Goal: Information Seeking & Learning: Learn about a topic

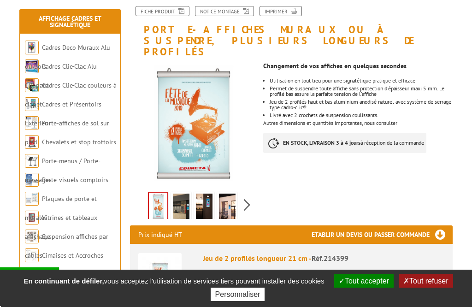
scroll to position [119, 0]
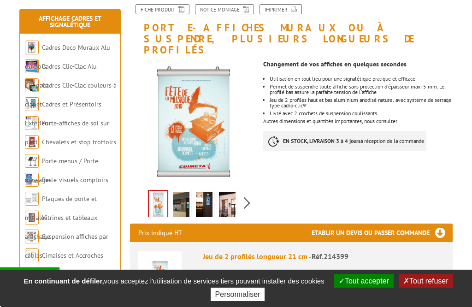
click at [179, 192] on img at bounding box center [181, 206] width 17 height 29
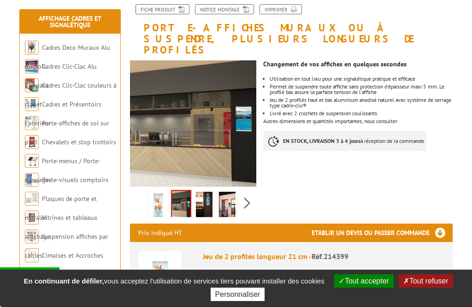
click at [206, 195] on img at bounding box center [204, 206] width 17 height 29
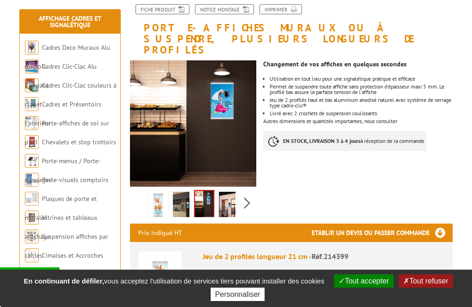
click at [230, 193] on img at bounding box center [227, 206] width 17 height 29
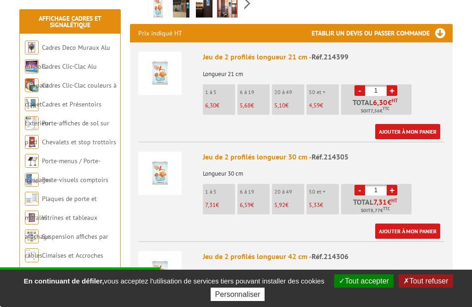
scroll to position [324, 0]
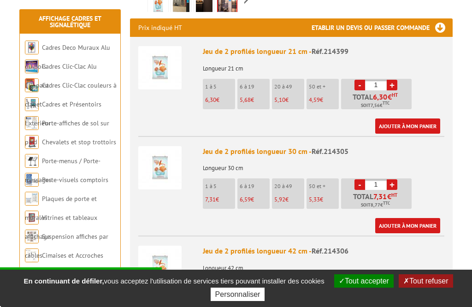
click at [53, 238] on link "Suspension affiches par câbles" at bounding box center [66, 245] width 83 height 27
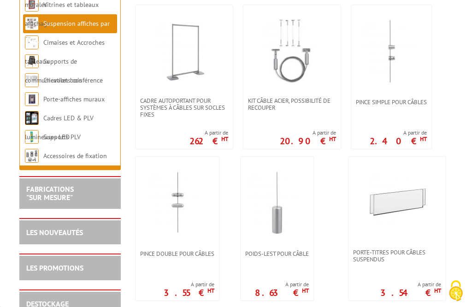
scroll to position [810, 0]
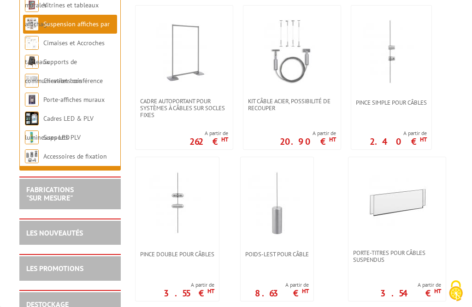
click at [48, 102] on link "Porte-affiches muraux" at bounding box center [73, 99] width 61 height 8
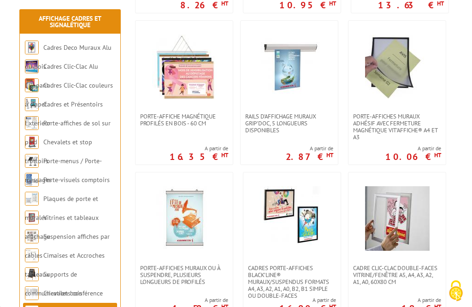
scroll to position [339, 0]
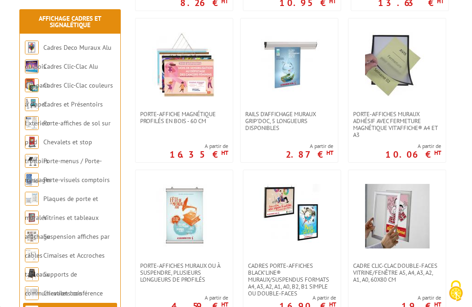
click at [36, 233] on link "Vitrines et tableaux affichage" at bounding box center [62, 227] width 74 height 27
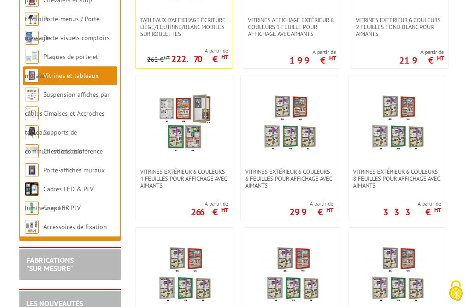
scroll to position [892, 0]
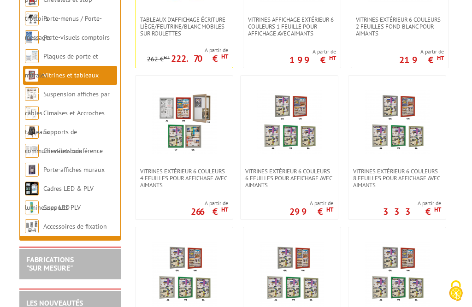
click at [48, 195] on link "Cadres LED & PLV lumineuses LED" at bounding box center [59, 198] width 69 height 27
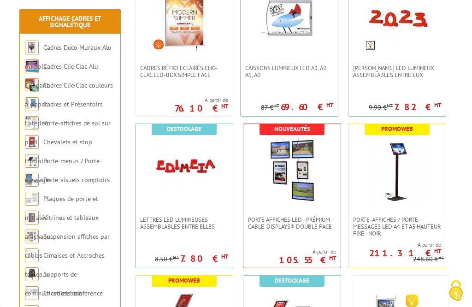
scroll to position [420, 0]
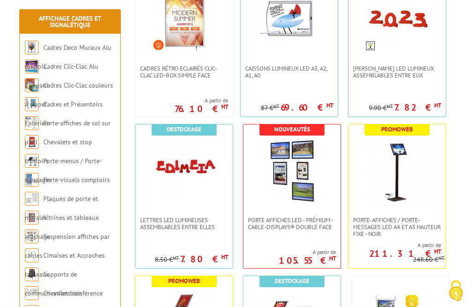
click at [28, 101] on link "Cadres Clic-Clac couleurs à clapet" at bounding box center [69, 94] width 88 height 27
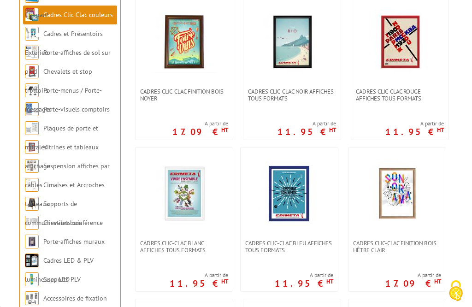
scroll to position [226, 0]
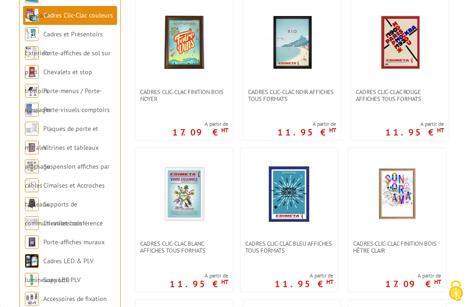
click at [38, 136] on img at bounding box center [32, 129] width 14 height 14
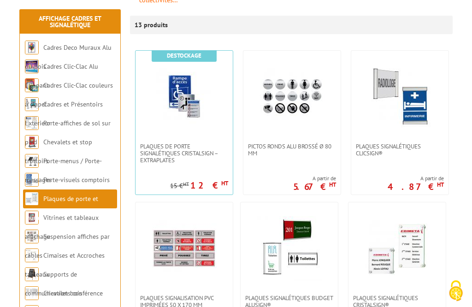
scroll to position [175, 0]
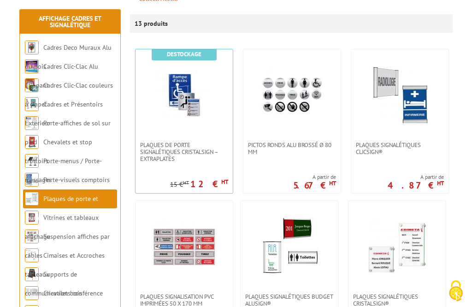
click at [30, 219] on link "Plaques de porte et murales" at bounding box center [61, 208] width 73 height 27
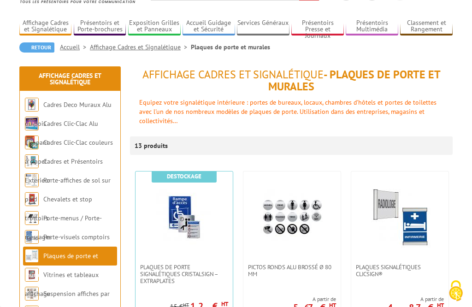
scroll to position [58, 0]
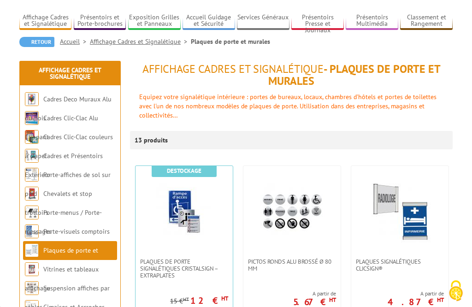
click at [51, 273] on link "Vitrines et tableaux affichage" at bounding box center [62, 278] width 74 height 27
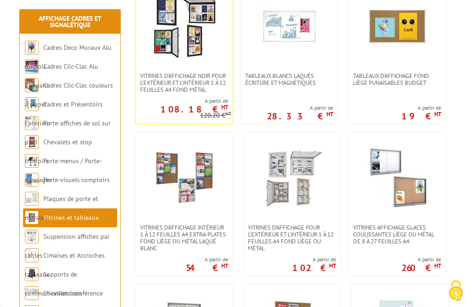
scroll to position [379, 0]
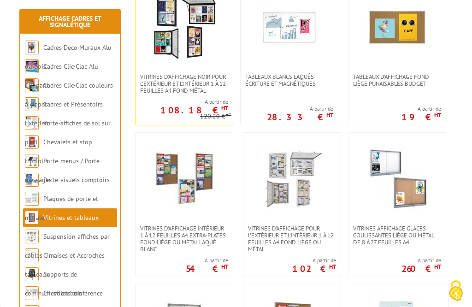
click at [47, 237] on link "Suspension affiches par câbles" at bounding box center [67, 245] width 85 height 27
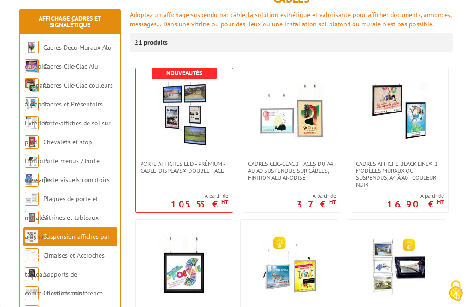
scroll to position [141, 0]
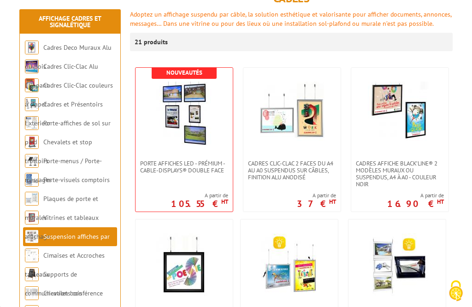
click at [47, 258] on link "Cimaises et Accroches tableaux" at bounding box center [65, 264] width 80 height 27
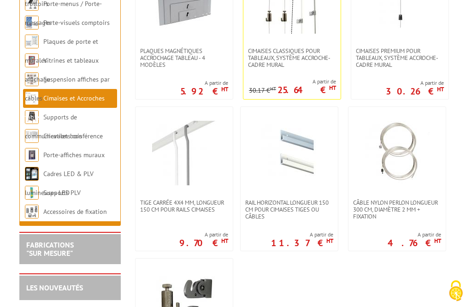
scroll to position [235, 0]
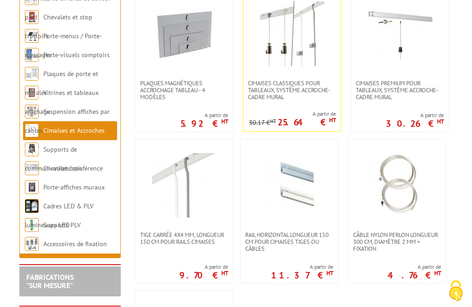
click at [60, 112] on link "Suspension affiches par câbles" at bounding box center [67, 120] width 85 height 27
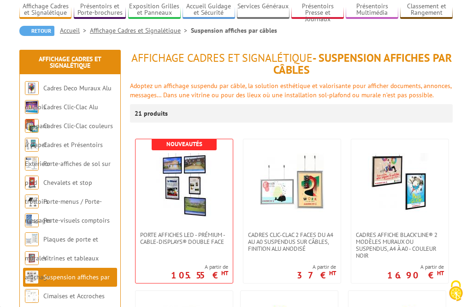
scroll to position [69, 0]
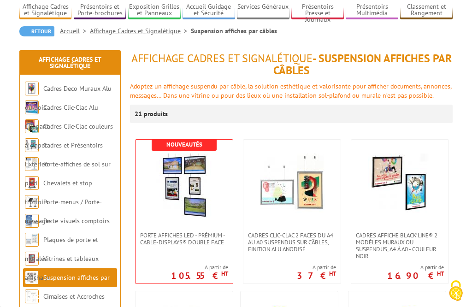
click at [115, 30] on link "Affichage Cadres et Signalétique" at bounding box center [140, 31] width 101 height 8
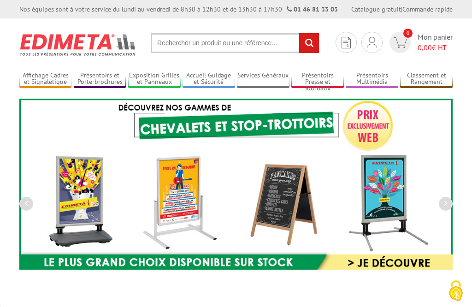
click at [37, 84] on link "Affichage Cadres et Signalétique" at bounding box center [45, 79] width 52 height 15
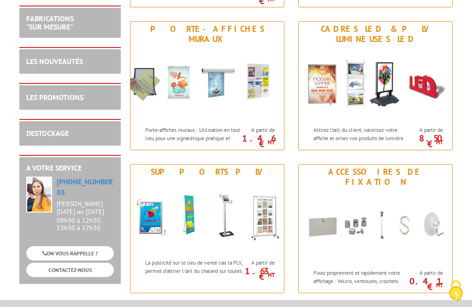
scroll to position [1134, 0]
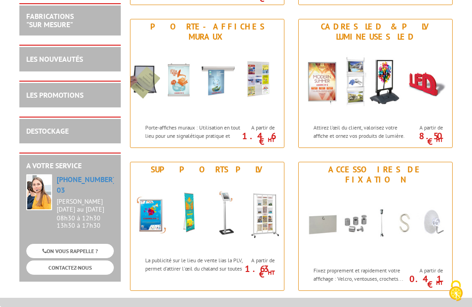
click at [154, 105] on img at bounding box center [208, 81] width 154 height 75
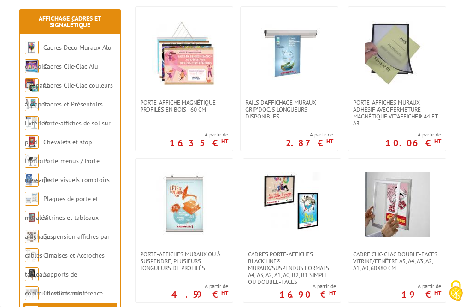
scroll to position [350, 0]
click at [151, 93] on link at bounding box center [184, 53] width 97 height 92
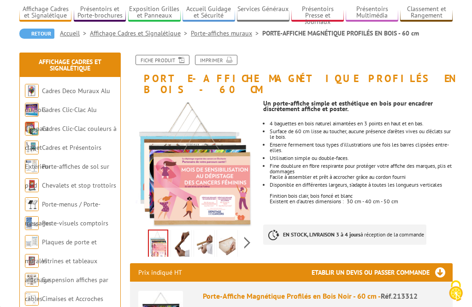
scroll to position [72, 0]
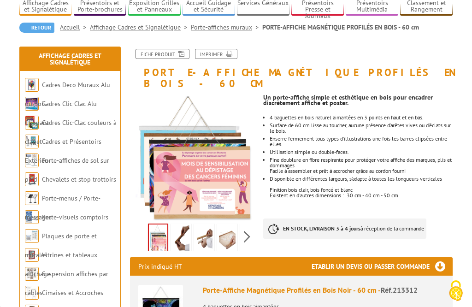
click at [182, 228] on img at bounding box center [181, 240] width 17 height 29
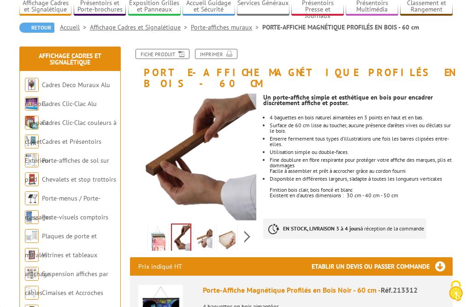
click at [199, 229] on img at bounding box center [204, 240] width 17 height 29
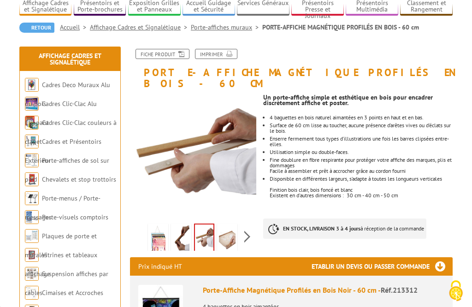
click at [234, 228] on img at bounding box center [227, 240] width 17 height 29
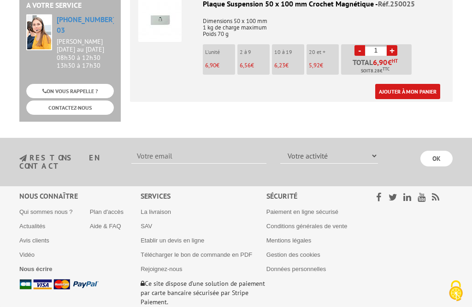
scroll to position [1082, 0]
